Goal: Information Seeking & Learning: Learn about a topic

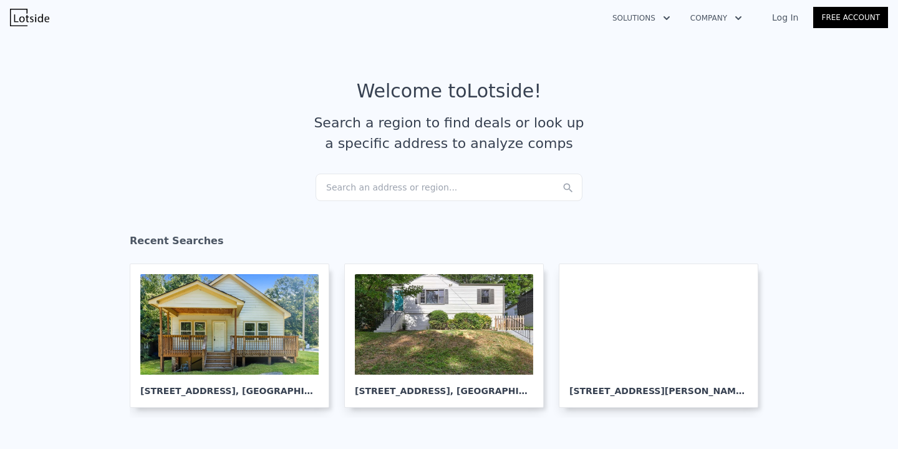
scroll to position [14, 0]
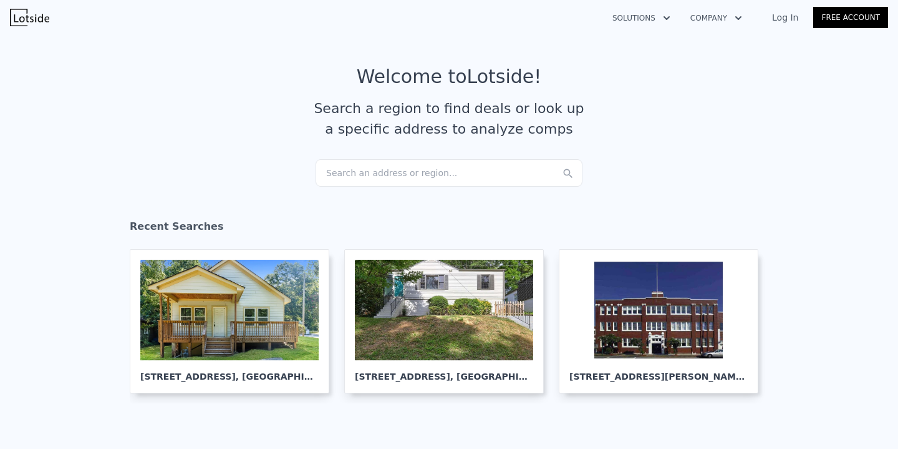
click at [481, 166] on div "Search an address or region..." at bounding box center [449, 172] width 267 height 27
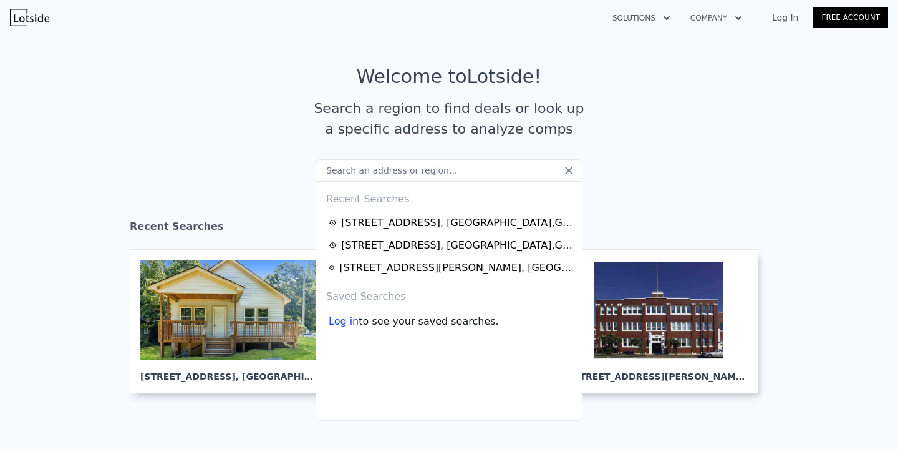
type input "[STREET_ADDRESS]"
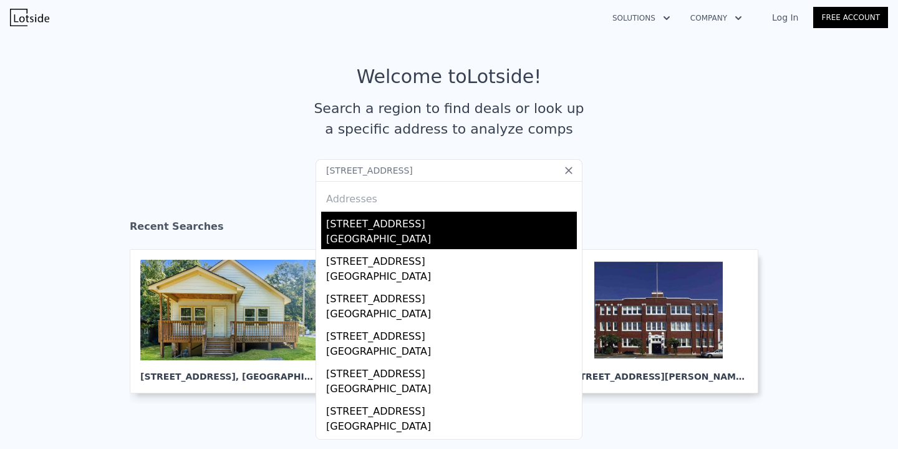
click at [435, 228] on div "[STREET_ADDRESS]" at bounding box center [451, 221] width 251 height 20
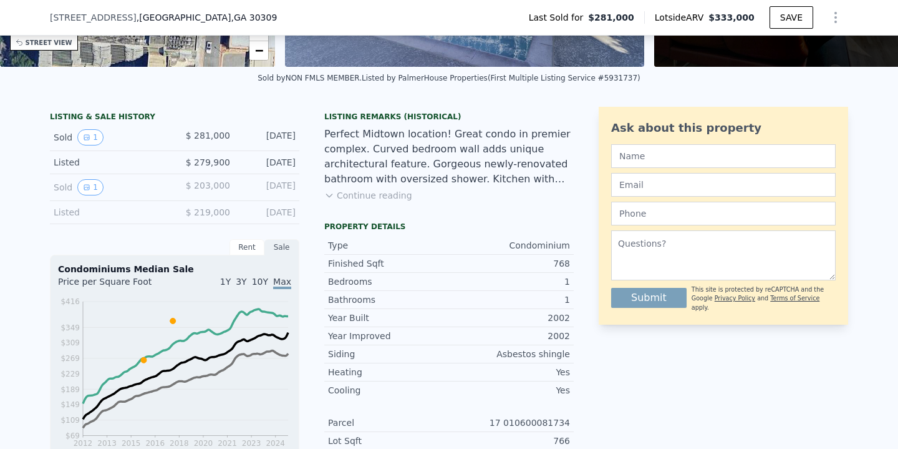
scroll to position [304, 0]
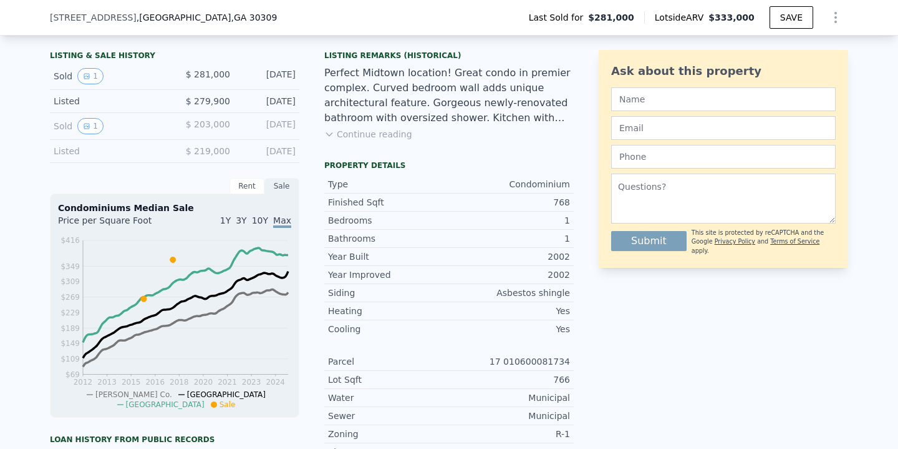
click at [380, 134] on button "Continue reading" at bounding box center [368, 134] width 88 height 12
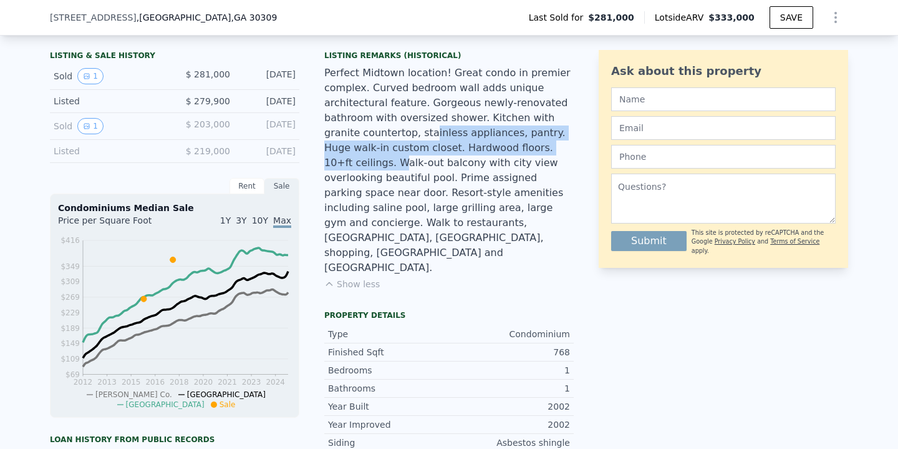
drag, startPoint x: 390, startPoint y: 135, endPoint x: 542, endPoint y: 146, distance: 152.0
click at [542, 146] on div "Perfect Midtown location! Great condo in premier complex. Curved bedroom wall a…" at bounding box center [449, 170] width 250 height 210
click at [482, 148] on div "Perfect Midtown location! Great condo in premier complex. Curved bedroom wall a…" at bounding box center [449, 170] width 250 height 210
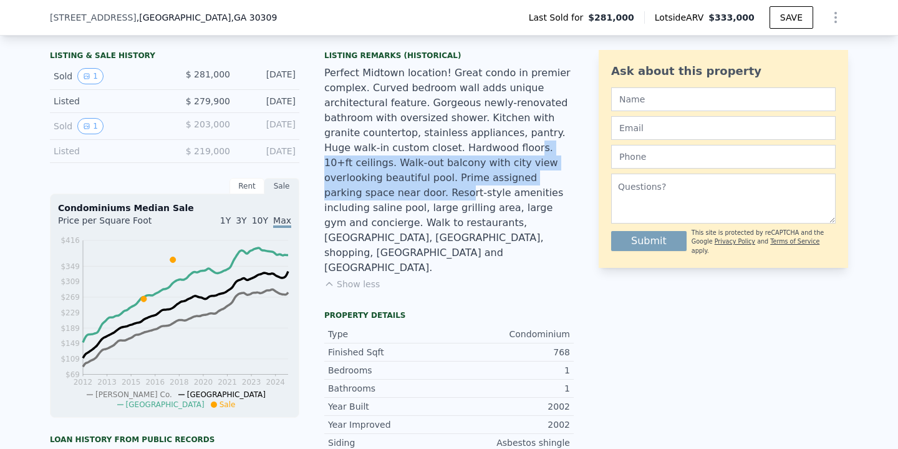
drag, startPoint x: 463, startPoint y: 151, endPoint x: 528, endPoint y: 171, distance: 67.9
click at [530, 172] on div "Perfect Midtown location! Great condo in premier complex. Curved bedroom wall a…" at bounding box center [449, 170] width 250 height 210
click at [435, 174] on div "Perfect Midtown location! Great condo in premier complex. Curved bedroom wall a…" at bounding box center [449, 170] width 250 height 210
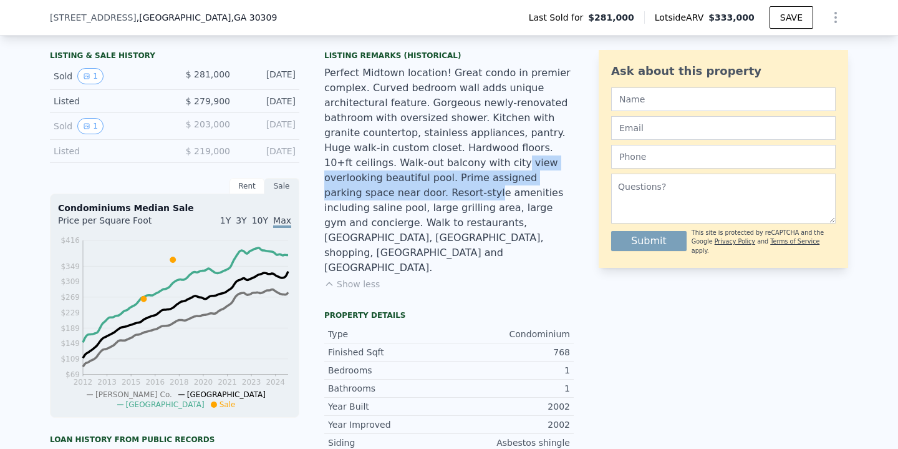
drag, startPoint x: 415, startPoint y: 165, endPoint x: 561, endPoint y: 178, distance: 146.6
click at [561, 178] on div "Perfect Midtown location! Great condo in premier complex. Curved bedroom wall a…" at bounding box center [449, 170] width 250 height 210
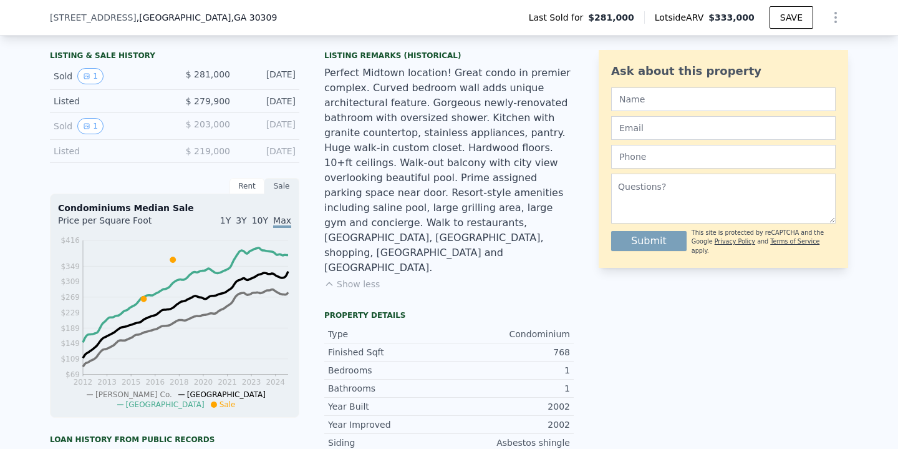
click at [480, 184] on div "Perfect Midtown location! Great condo in premier complex. Curved bedroom wall a…" at bounding box center [449, 170] width 250 height 210
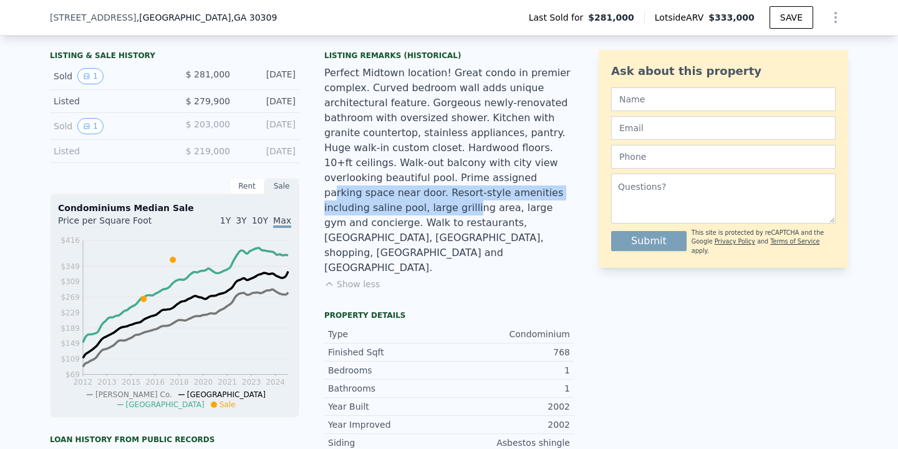
drag, startPoint x: 405, startPoint y: 181, endPoint x: 508, endPoint y: 193, distance: 103.7
click at [508, 193] on div "Perfect Midtown location! Great condo in premier complex. Curved bedroom wall a…" at bounding box center [449, 170] width 250 height 210
click at [510, 178] on div "Perfect Midtown location! Great condo in premier complex. Curved bedroom wall a…" at bounding box center [449, 170] width 250 height 210
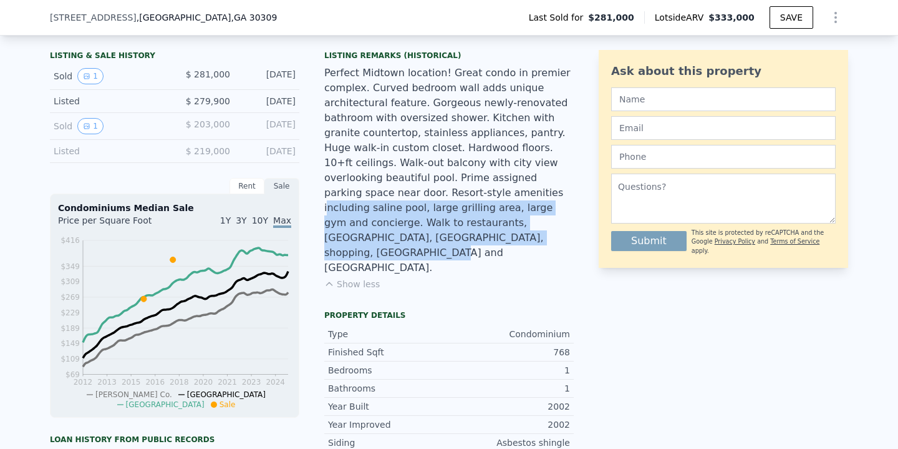
drag, startPoint x: 373, startPoint y: 188, endPoint x: 518, endPoint y: 228, distance: 150.1
click at [521, 230] on div "Perfect Midtown location! Great condo in premier complex. Curved bedroom wall a…" at bounding box center [449, 170] width 250 height 210
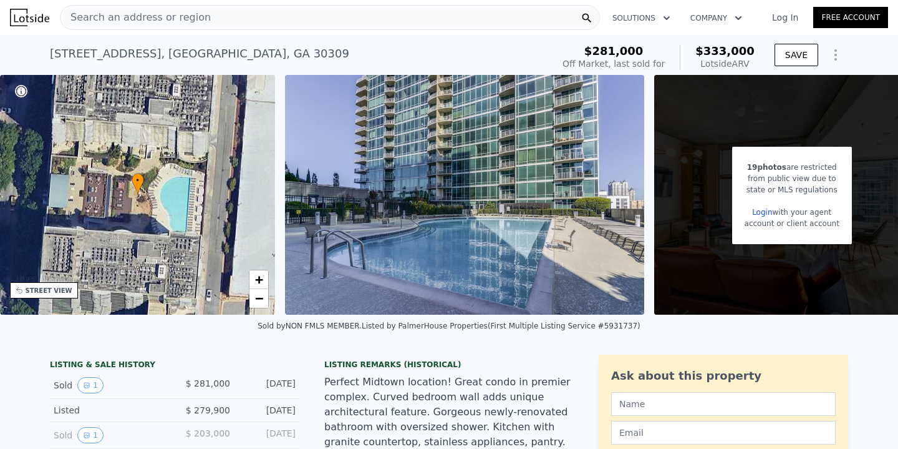
scroll to position [0, 0]
click at [747, 16] on link "Log In" at bounding box center [785, 17] width 56 height 12
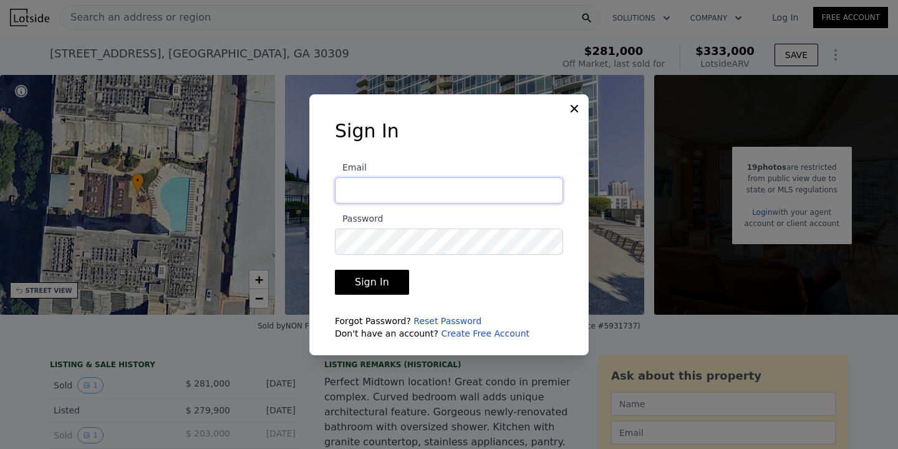
type input "[EMAIL_ADDRESS][DOMAIN_NAME]"
click at [370, 281] on button "Sign In" at bounding box center [372, 281] width 74 height 25
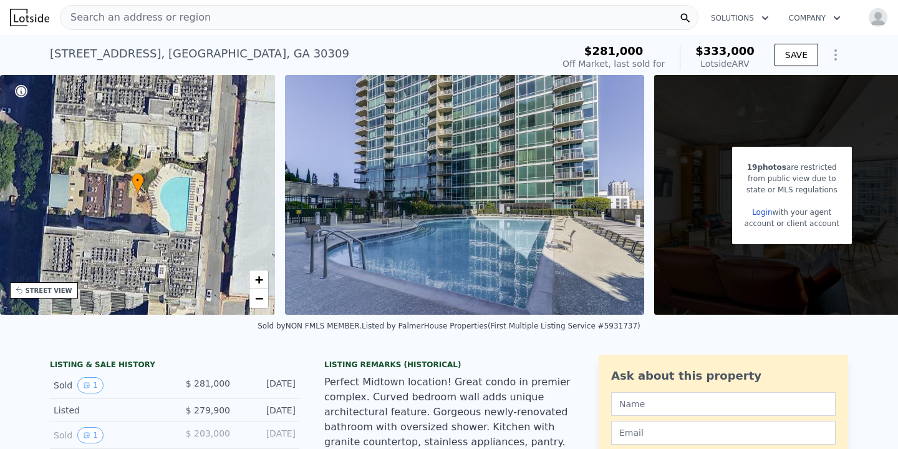
click at [747, 14] on icon "button" at bounding box center [837, 18] width 12 height 15
click at [232, 21] on div "Search an address or region" at bounding box center [379, 17] width 639 height 25
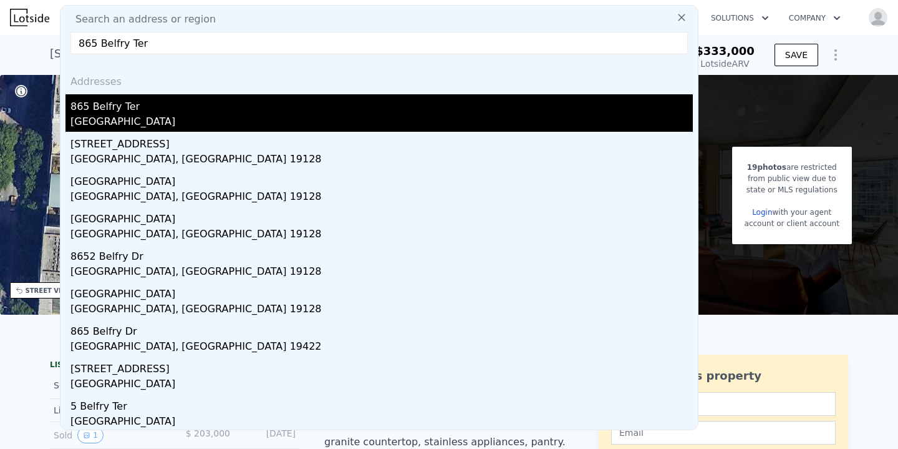
type input "865 Belfry Ter"
click at [163, 117] on div "[GEOGRAPHIC_DATA]" at bounding box center [381, 122] width 623 height 17
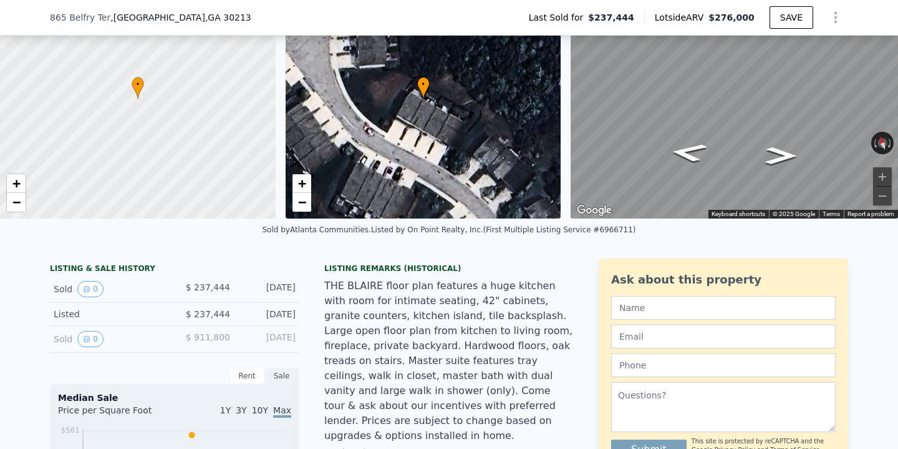
scroll to position [109, 0]
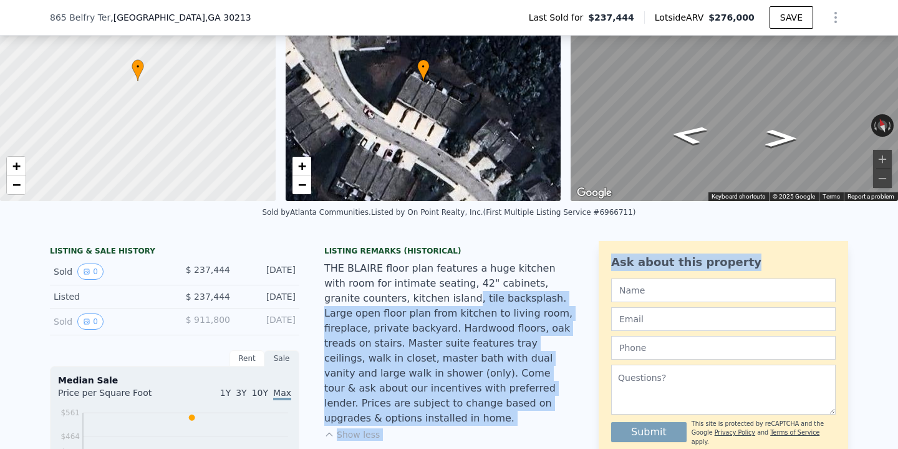
drag, startPoint x: 432, startPoint y: 300, endPoint x: 609, endPoint y: 304, distance: 177.2
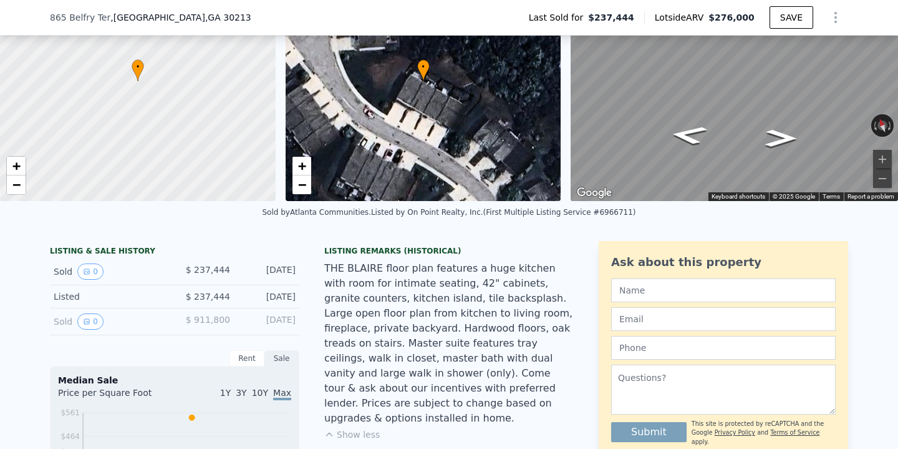
click at [498, 319] on div "THE BLAIRE floor plan features a huge kitchen with room for intimate seating, 4…" at bounding box center [449, 343] width 250 height 165
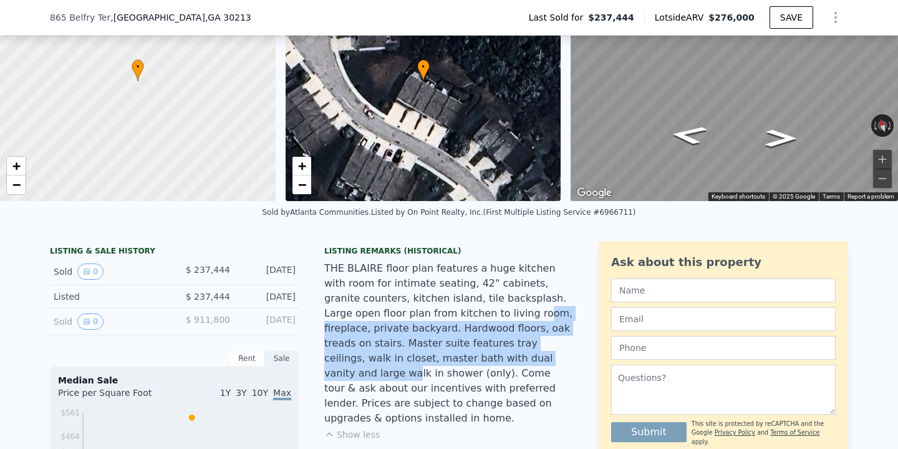
drag, startPoint x: 472, startPoint y: 316, endPoint x: 507, endPoint y: 351, distance: 48.5
click at [507, 351] on div "THE BLAIRE floor plan features a huge kitchen with room for intimate seating, 4…" at bounding box center [449, 343] width 250 height 165
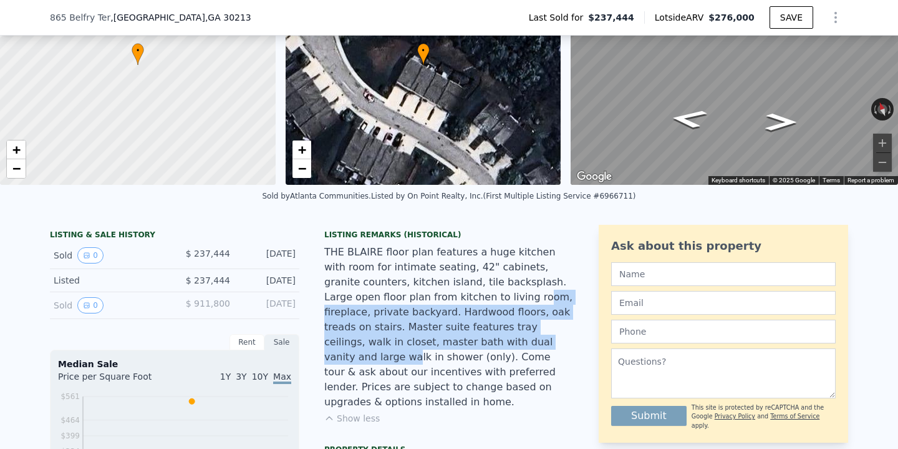
scroll to position [142, 0]
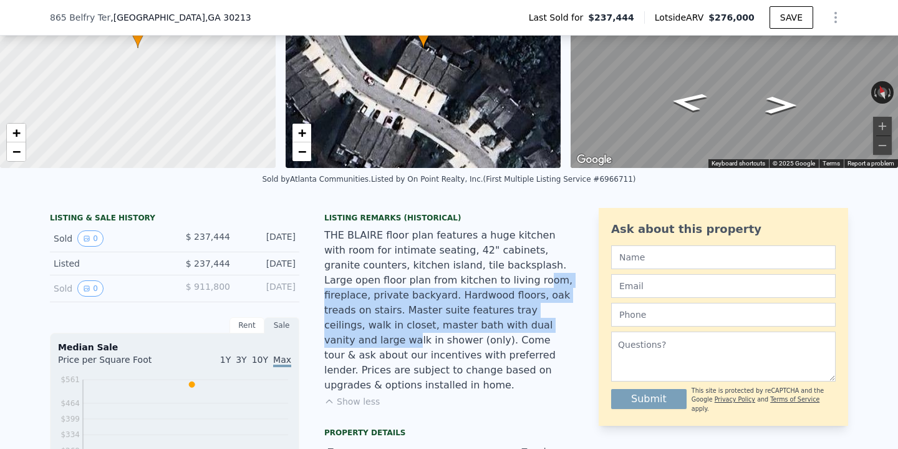
click at [452, 321] on div "THE BLAIRE floor plan features a huge kitchen with room for intimate seating, 4…" at bounding box center [449, 310] width 250 height 165
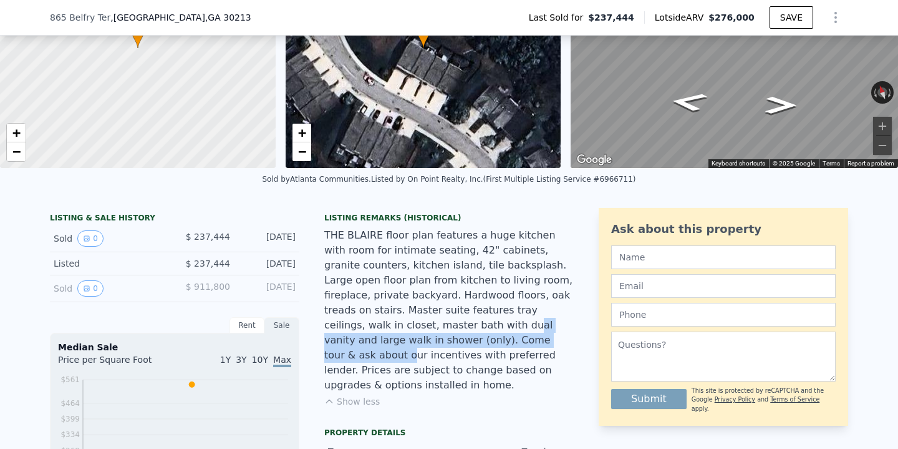
drag, startPoint x: 412, startPoint y: 322, endPoint x: 467, endPoint y: 334, distance: 55.5
click at [468, 335] on div "THE BLAIRE floor plan features a huge kitchen with room for intimate seating, 4…" at bounding box center [449, 310] width 250 height 165
click at [442, 334] on div "THE BLAIRE floor plan features a huge kitchen with room for intimate seating, 4…" at bounding box center [449, 310] width 250 height 165
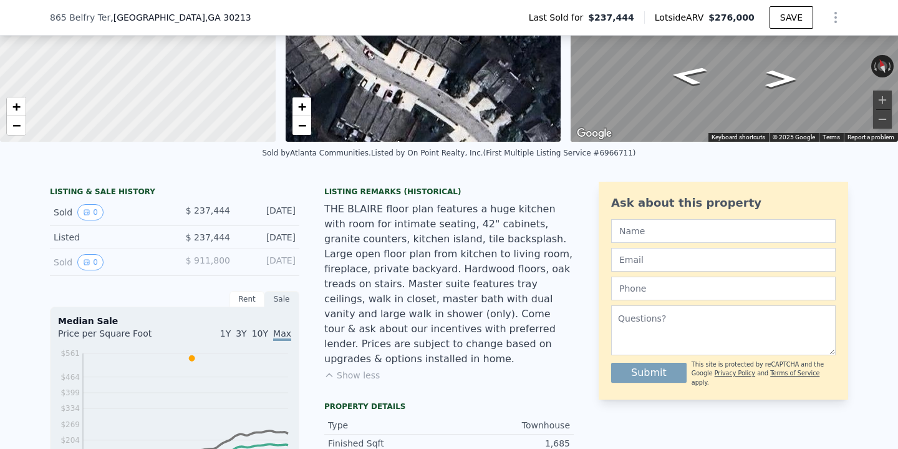
scroll to position [172, 0]
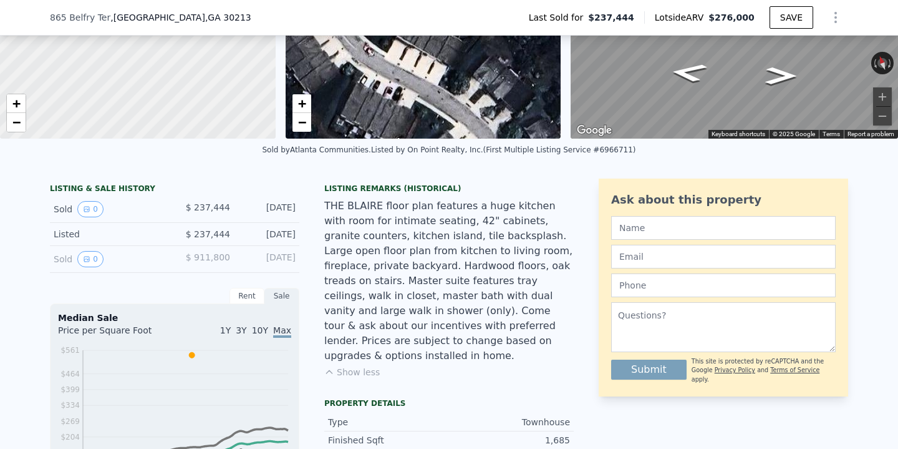
click at [374, 311] on div "THE BLAIRE floor plan features a huge kitchen with room for intimate seating, 4…" at bounding box center [449, 280] width 250 height 165
drag, startPoint x: 409, startPoint y: 329, endPoint x: 442, endPoint y: 352, distance: 39.8
click at [442, 352] on div "Listing Remarks (Historical) THE BLAIRE floor plan features a huge kitchen with…" at bounding box center [449, 288] width 250 height 210
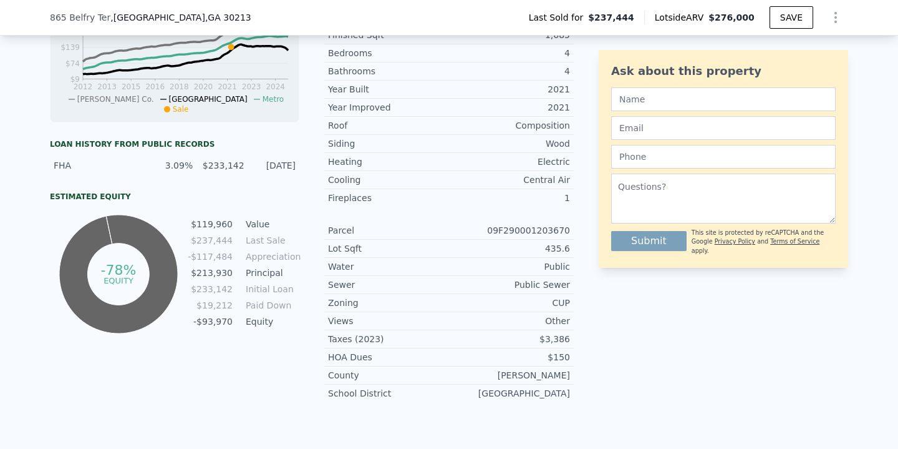
scroll to position [565, 0]
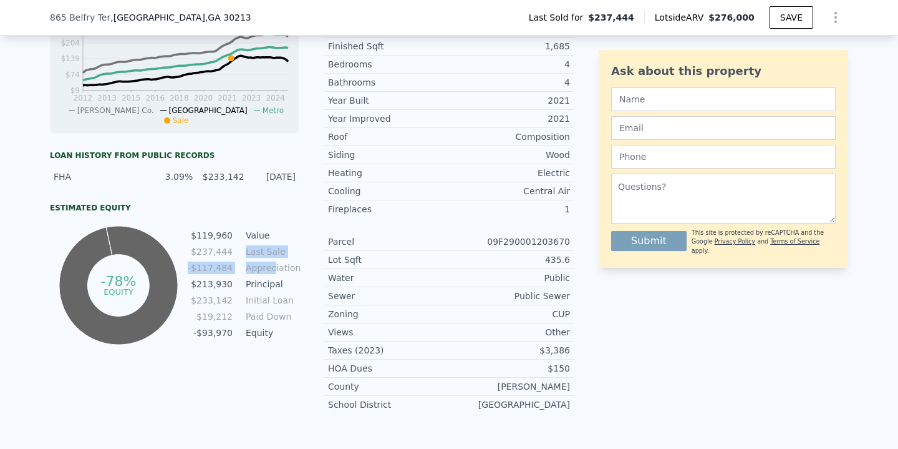
drag, startPoint x: 242, startPoint y: 252, endPoint x: 274, endPoint y: 269, distance: 36.3
click at [274, 269] on tbody "$119,960 Value $237,444 Last Sale -$117,484 Appreciation $213,930 Principal $23…" at bounding box center [243, 285] width 112 height 114
drag, startPoint x: 242, startPoint y: 330, endPoint x: 269, endPoint y: 334, distance: 27.7
click at [269, 334] on tr "-$93,970 Equity" at bounding box center [243, 333] width 112 height 14
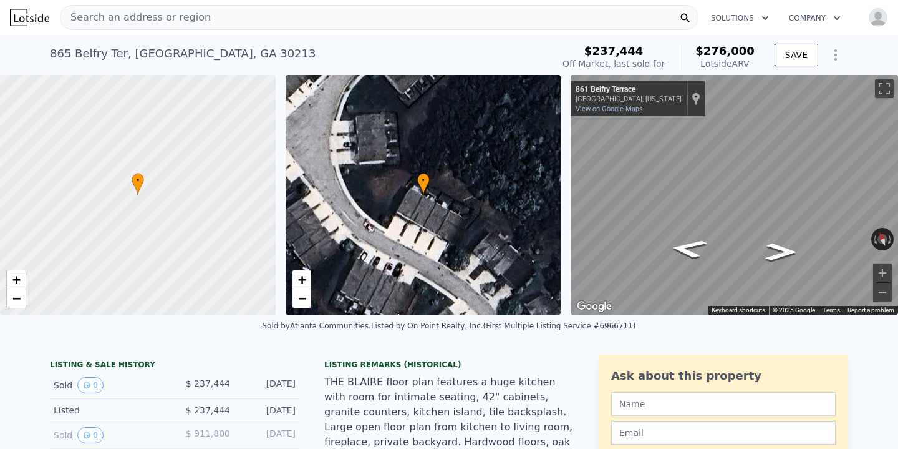
scroll to position [0, 0]
click at [720, 54] on span "$276,000" at bounding box center [725, 50] width 59 height 13
click at [747, 54] on icon "Show Options" at bounding box center [835, 54] width 15 height 15
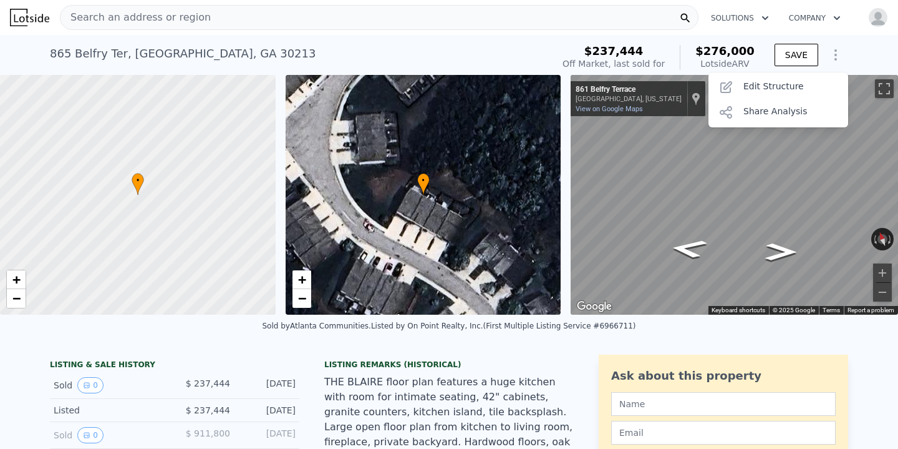
click at [747, 54] on icon "Show Options" at bounding box center [835, 54] width 15 height 15
